Goal: Obtain resource: Obtain resource

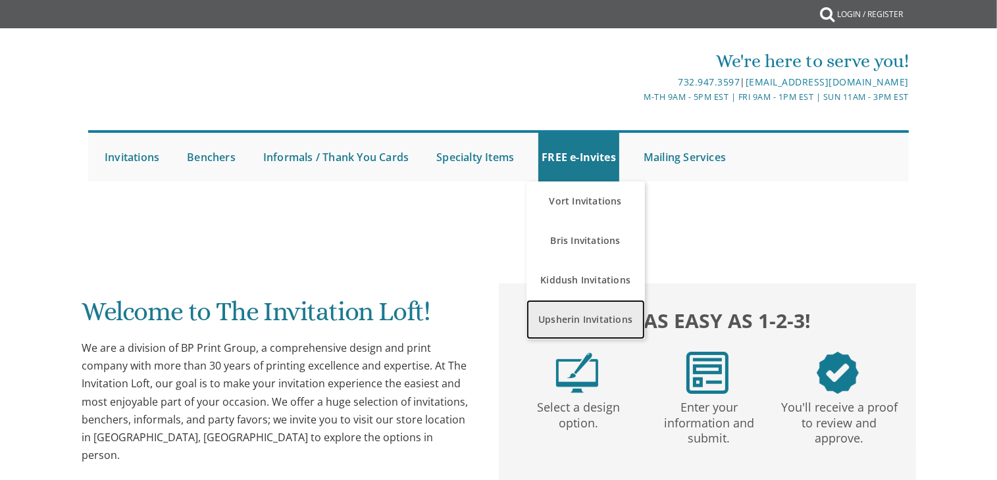
click at [586, 326] on link "Upsherin Invitations" at bounding box center [585, 319] width 118 height 39
click at [589, 316] on link "Upsherin Invitations" at bounding box center [585, 319] width 118 height 39
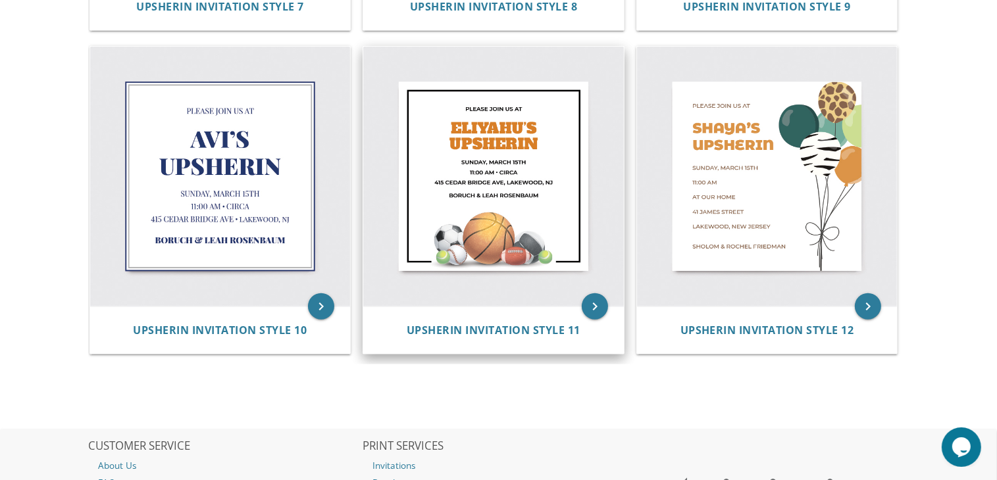
scroll to position [1366, 0]
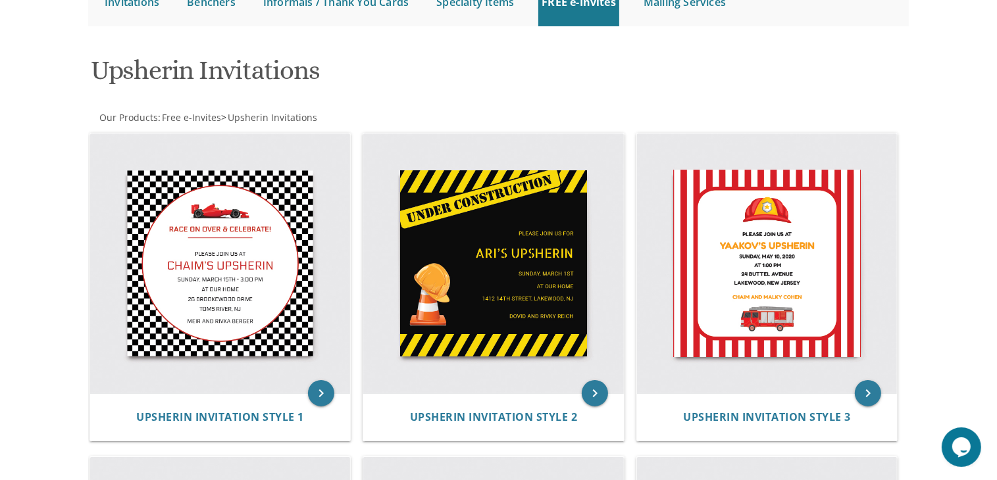
click at [411, 207] on img at bounding box center [493, 264] width 261 height 261
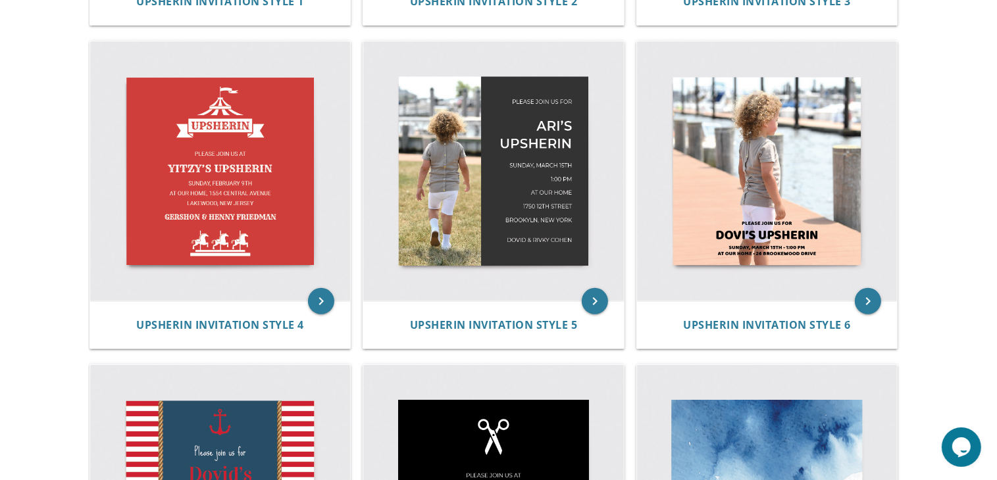
scroll to position [572, 0]
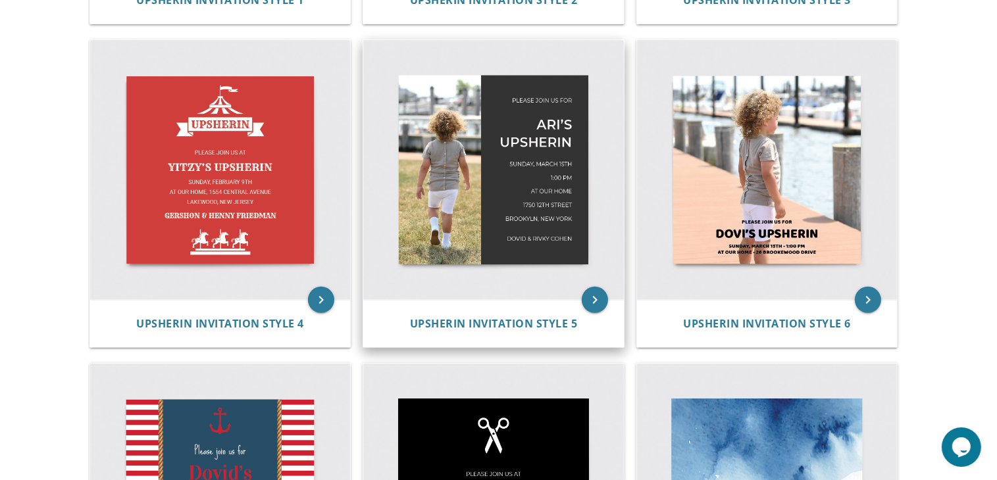
click at [453, 272] on img at bounding box center [493, 170] width 261 height 261
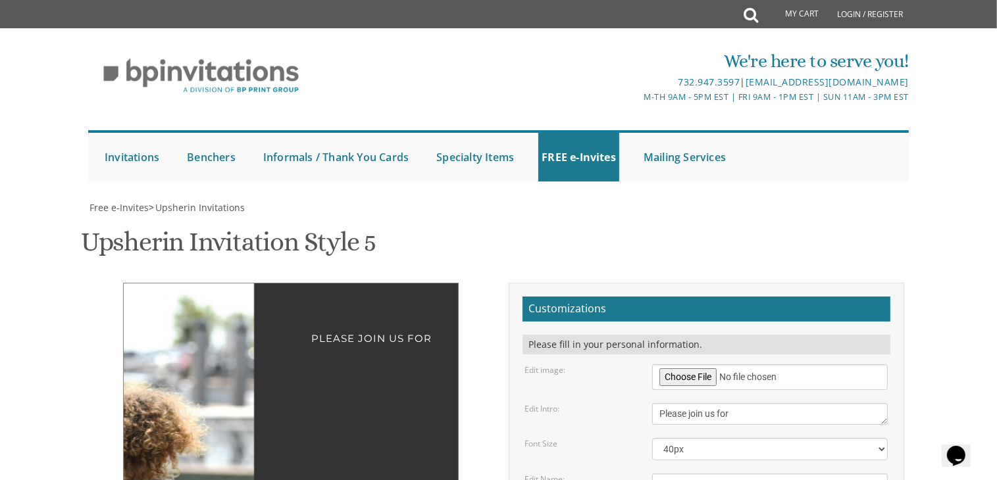
scroll to position [211, 0]
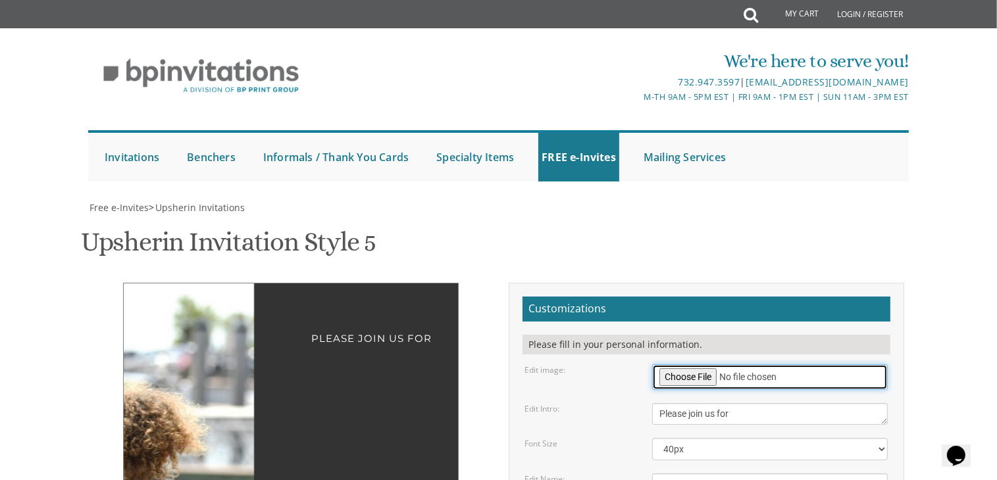
click at [692, 364] on input "file" at bounding box center [770, 377] width 236 height 26
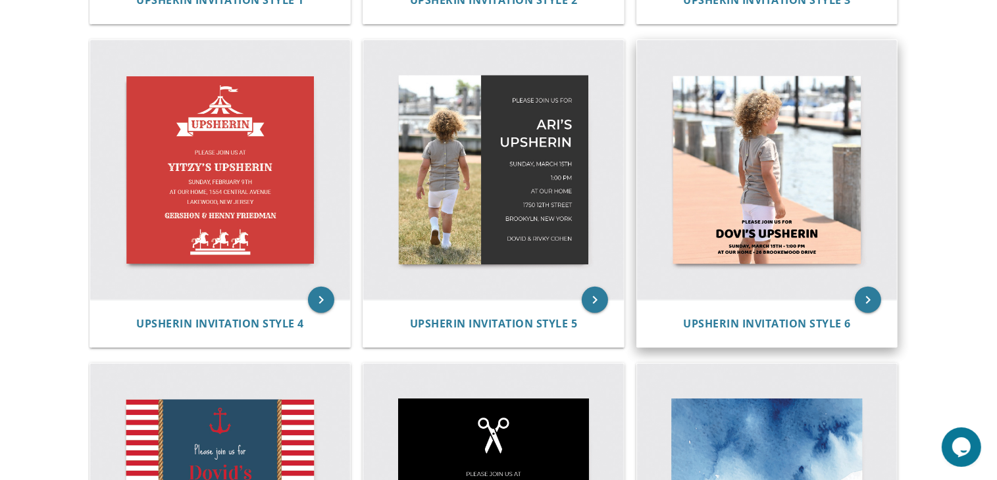
click at [804, 201] on img at bounding box center [767, 170] width 261 height 261
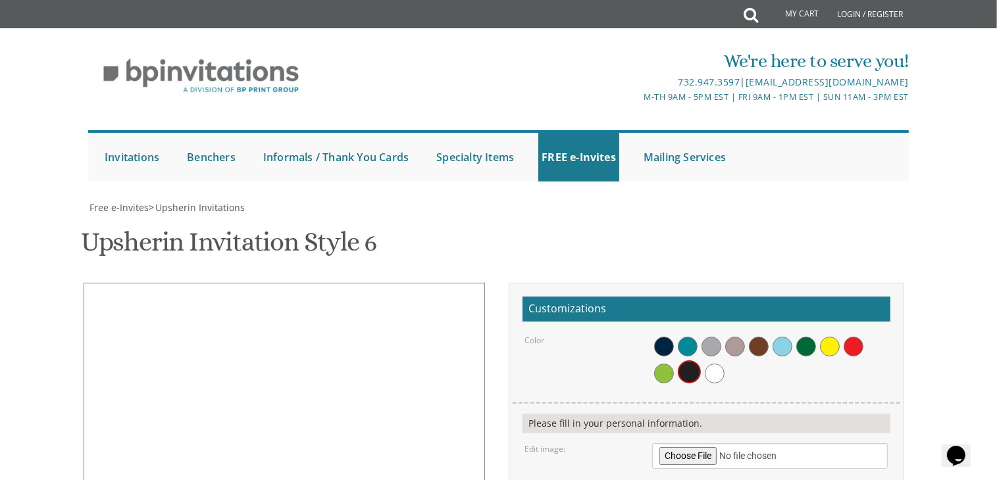
scroll to position [138, 0]
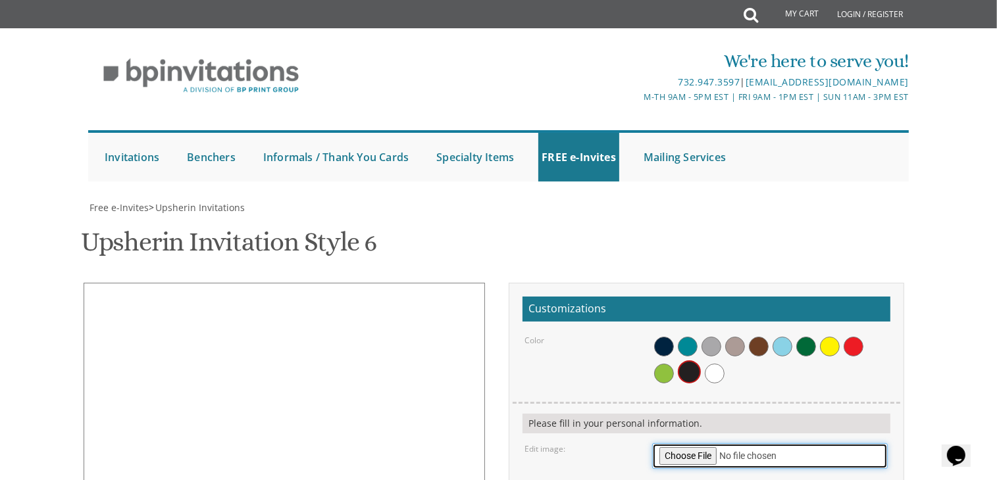
click at [698, 443] on input "file" at bounding box center [770, 456] width 236 height 26
type input "C:\fakepath\IMG_4683.JPEG"
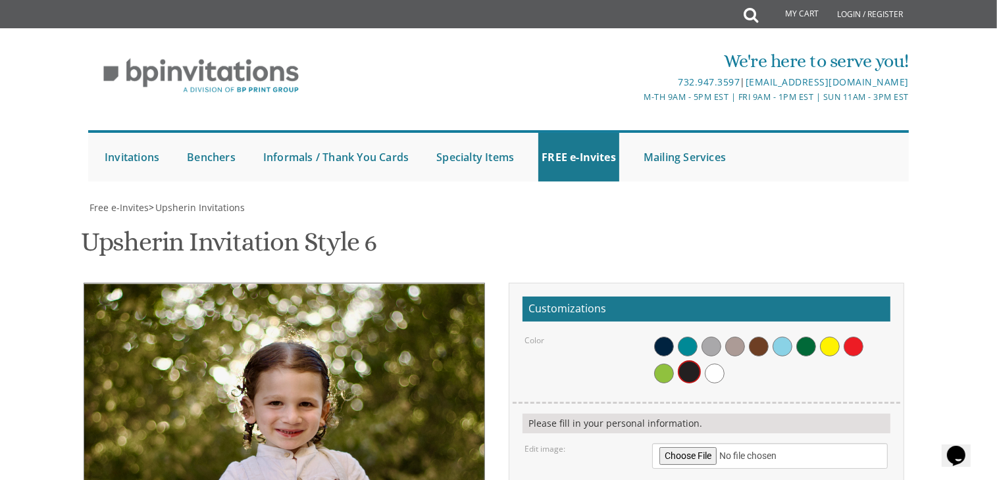
drag, startPoint x: 399, startPoint y: 298, endPoint x: 276, endPoint y: 306, distance: 123.3
click at [276, 306] on img at bounding box center [261, 484] width 601 height 400
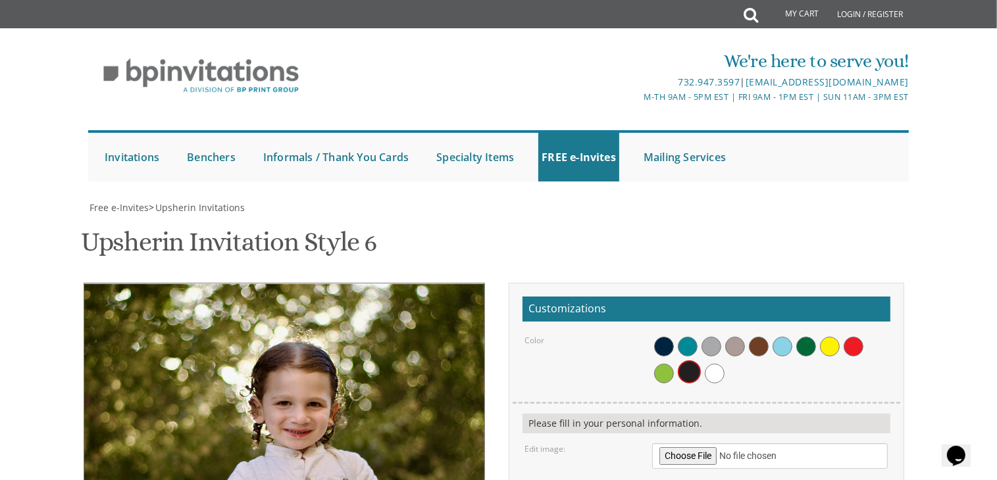
drag, startPoint x: 308, startPoint y: 314, endPoint x: 316, endPoint y: 314, distance: 7.9
click at [316, 314] on img at bounding box center [269, 484] width 601 height 400
click at [710, 364] on span at bounding box center [715, 374] width 20 height 20
drag, startPoint x: 682, startPoint y: 320, endPoint x: 655, endPoint y: 320, distance: 27.0
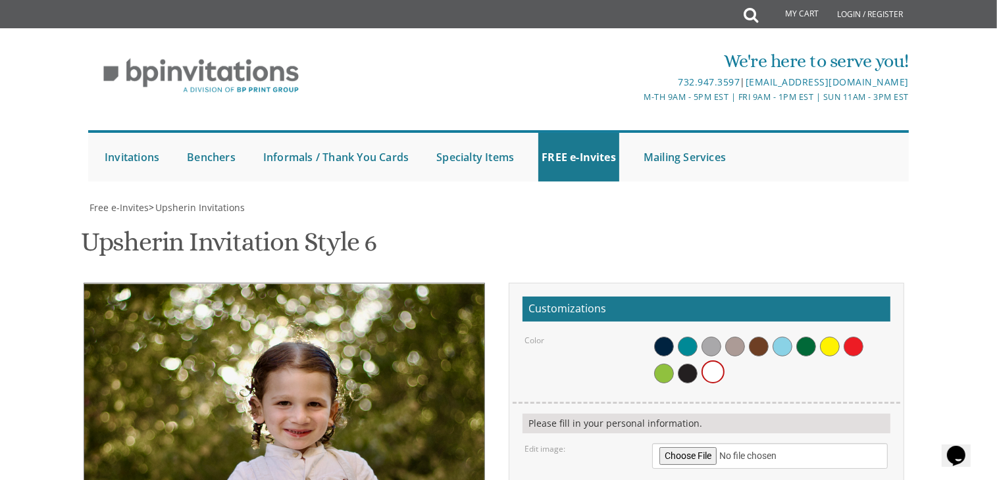
type textarea "[PERSON_NAME]'s Upsherin"
click at [784, 337] on span at bounding box center [782, 347] width 20 height 20
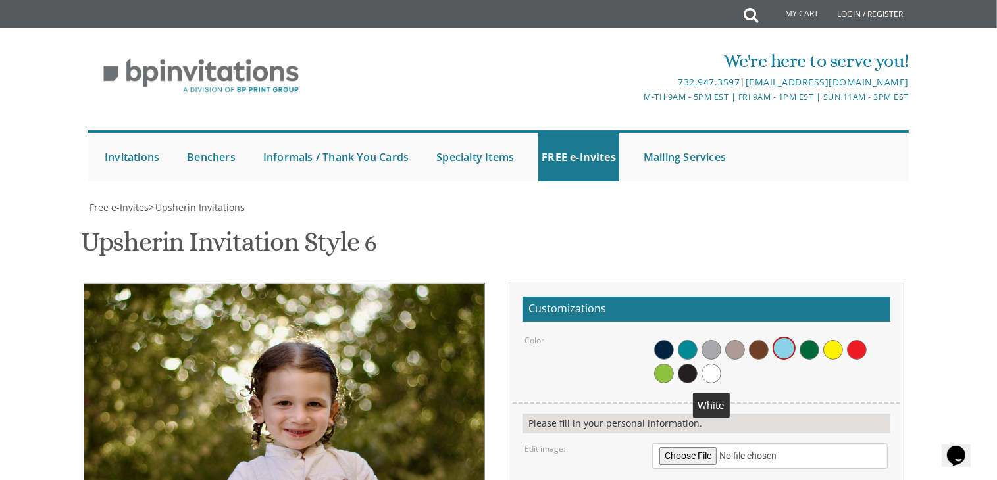
click at [708, 364] on span at bounding box center [711, 374] width 20 height 20
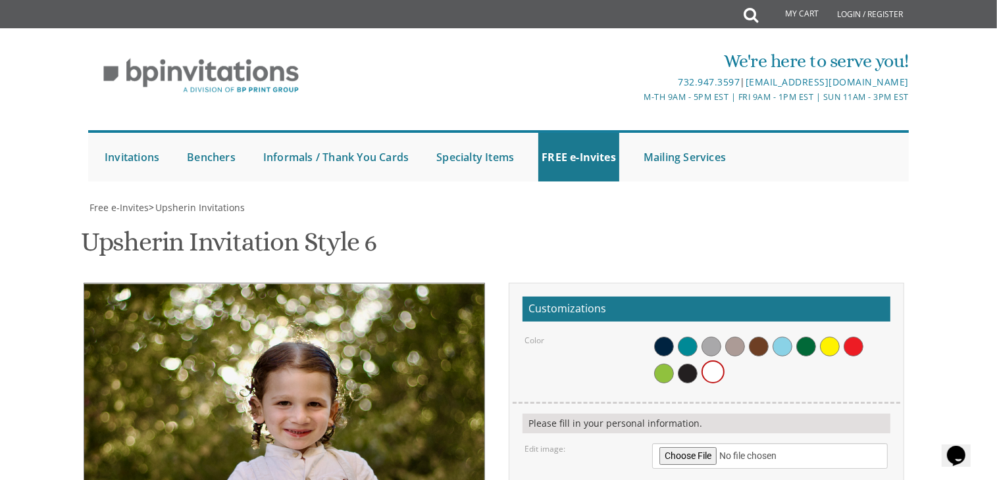
drag, startPoint x: 750, startPoint y: 320, endPoint x: 655, endPoint y: 308, distance: 95.5
drag, startPoint x: 739, startPoint y: 328, endPoint x: 621, endPoint y: 315, distance: 119.1
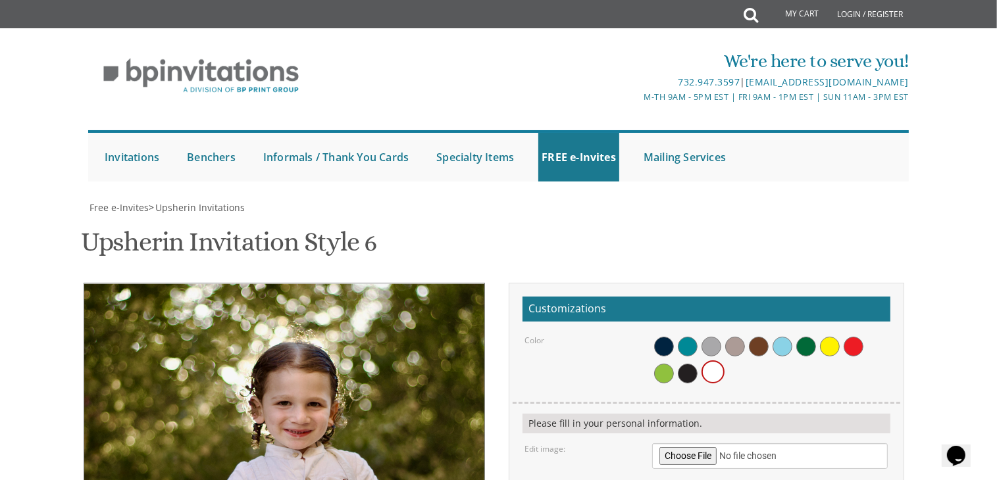
click at [345, 284] on img at bounding box center [269, 484] width 601 height 400
drag, startPoint x: 718, startPoint y: 340, endPoint x: 832, endPoint y: 342, distance: 113.2
type textarea "[DATE] • 2:00 pm at our home • [STREET_ADDRESS][PERSON_NAME]"
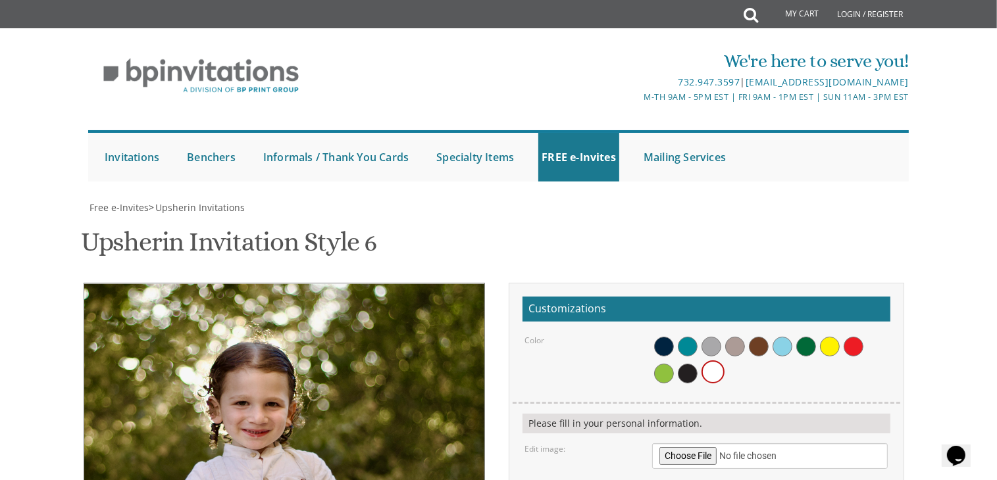
drag, startPoint x: 339, startPoint y: 209, endPoint x: 296, endPoint y: 209, distance: 43.4
click at [296, 284] on img at bounding box center [227, 484] width 601 height 400
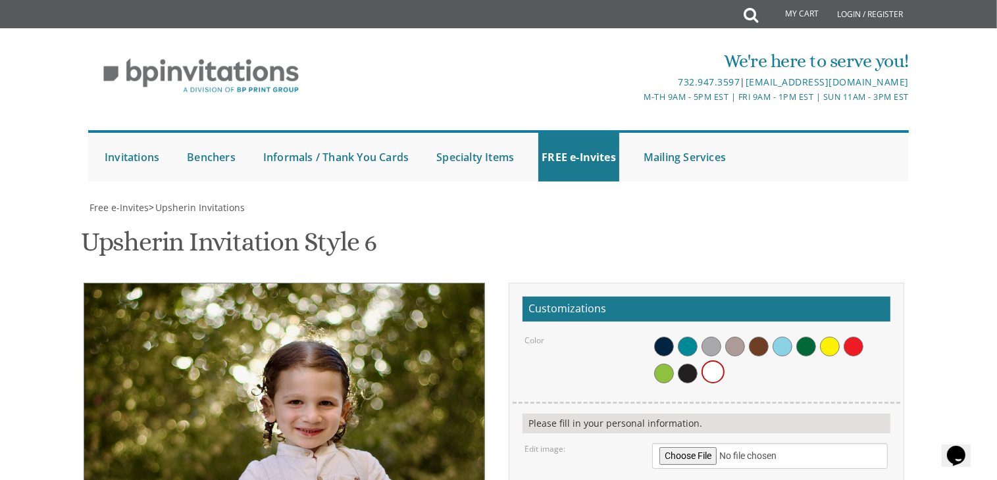
drag, startPoint x: 296, startPoint y: 209, endPoint x: 351, endPoint y: 201, distance: 55.2
click at [351, 283] on img at bounding box center [281, 483] width 601 height 400
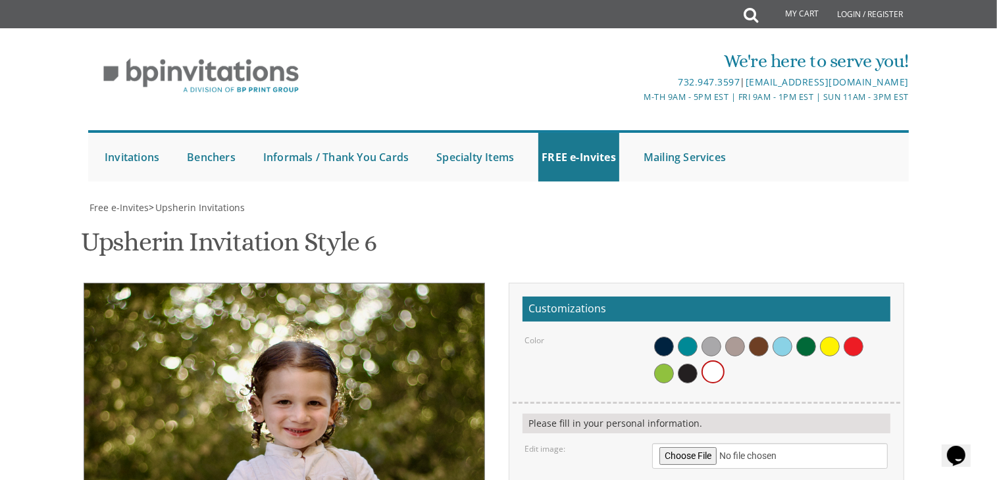
drag, startPoint x: 352, startPoint y: 203, endPoint x: 340, endPoint y: 203, distance: 11.8
click at [340, 283] on img at bounding box center [269, 483] width 601 height 400
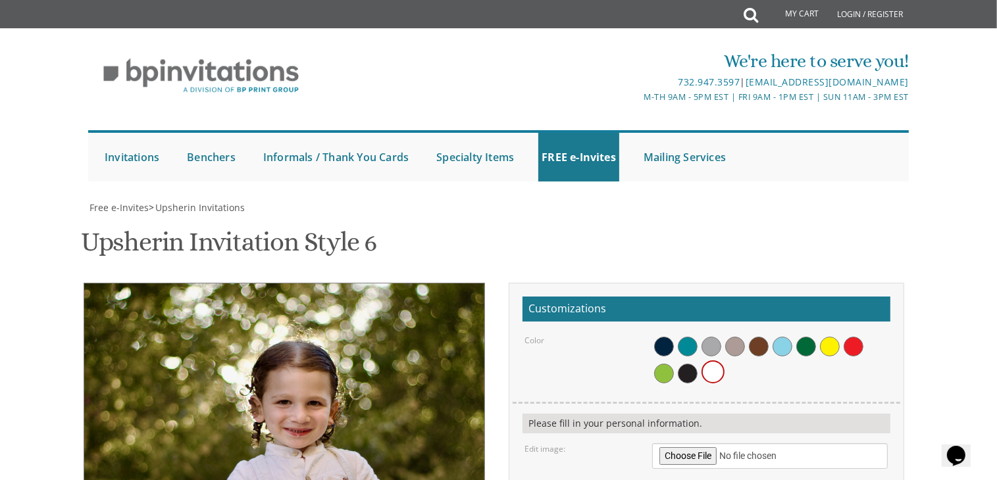
scroll to position [239, 0]
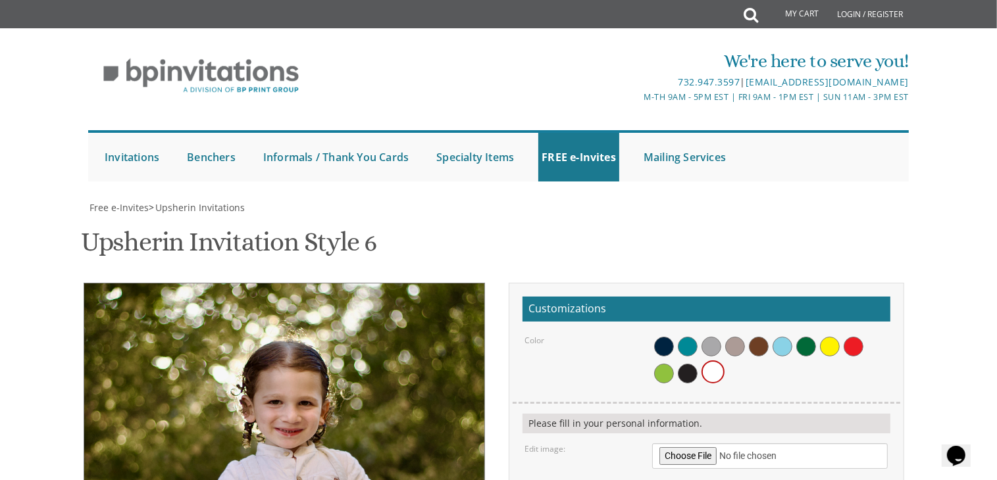
drag, startPoint x: 342, startPoint y: 184, endPoint x: 333, endPoint y: 182, distance: 9.6
click at [333, 283] on img at bounding box center [261, 483] width 601 height 400
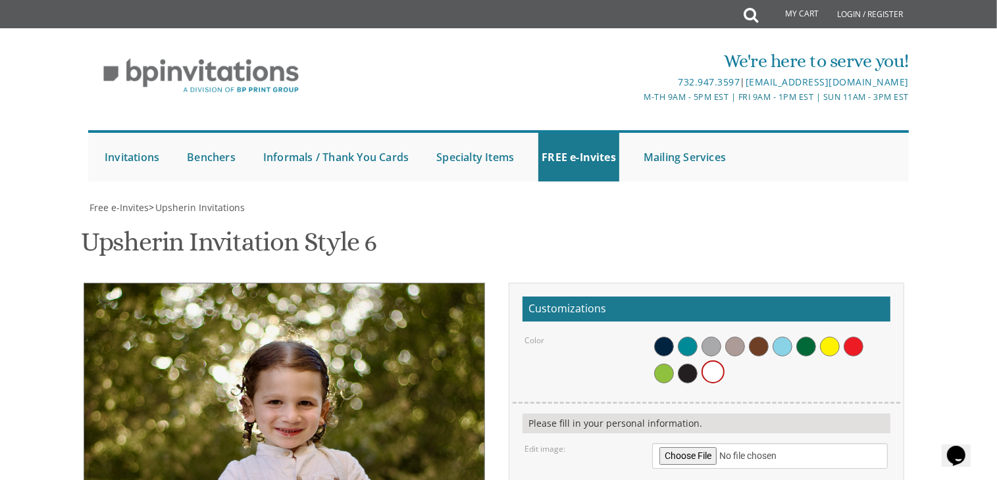
type input "[EMAIL_ADDRESS][DOMAIN_NAME]"
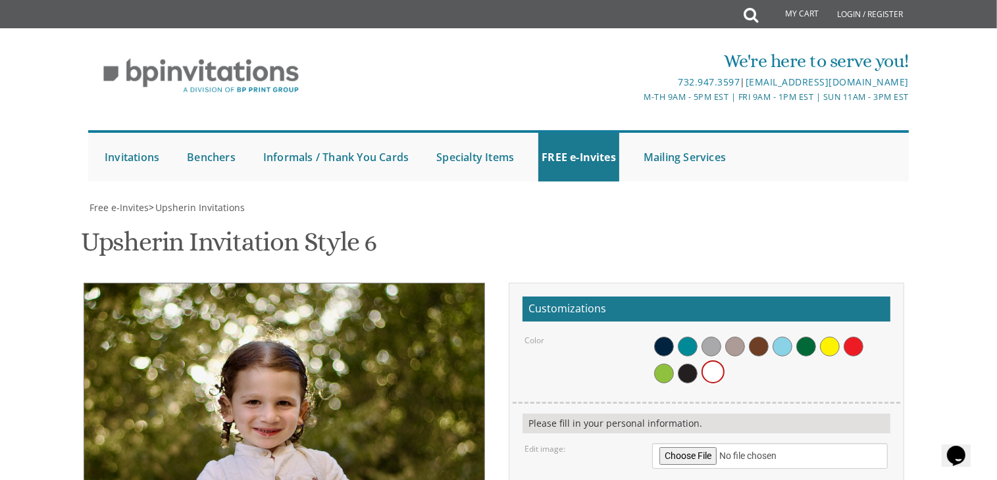
drag, startPoint x: 347, startPoint y: 201, endPoint x: 325, endPoint y: 201, distance: 21.7
click at [325, 283] on img at bounding box center [239, 483] width 601 height 400
click at [497, 218] on div "Upsherin Invitation Style 6 SKU: upsherin6" at bounding box center [498, 244] width 835 height 52
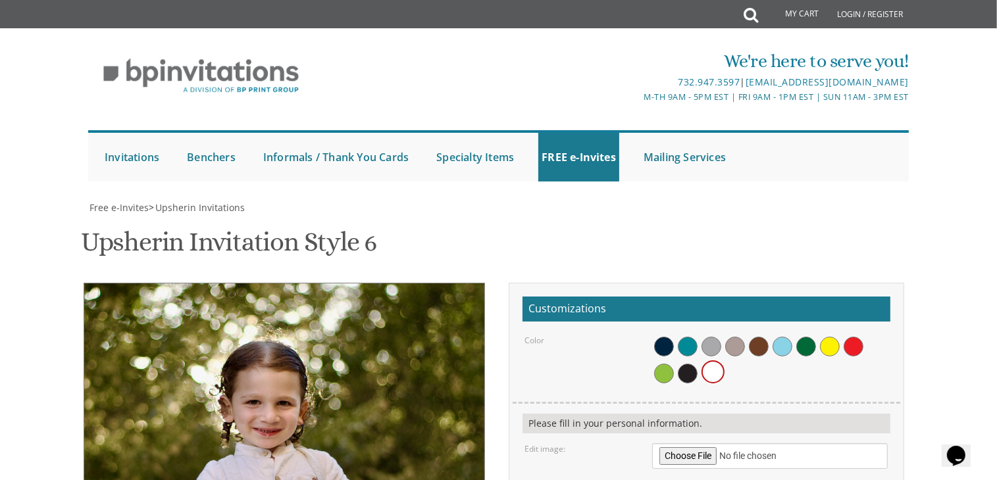
click at [655, 218] on div "Upsherin Invitation Style 6 SKU: upsherin6" at bounding box center [498, 244] width 835 height 52
